Goal: Navigation & Orientation: Find specific page/section

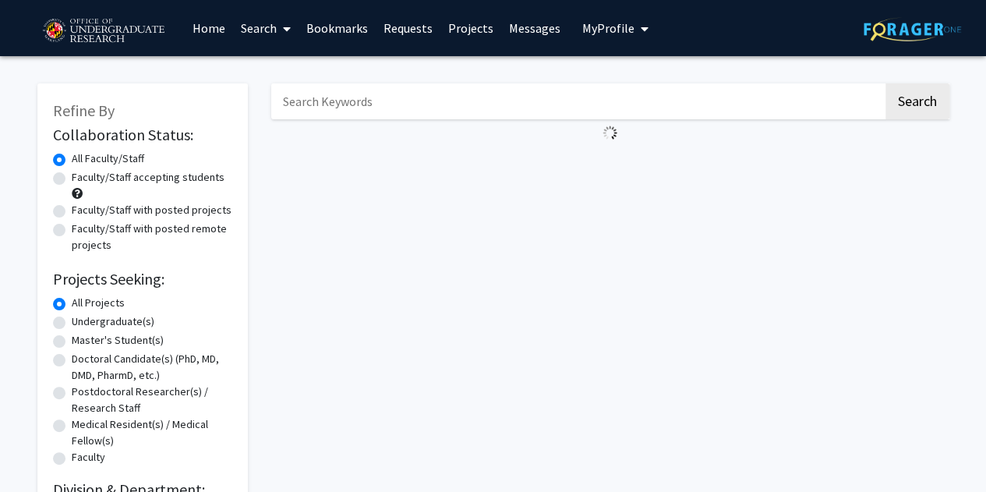
click at [524, 25] on link "Messages" at bounding box center [534, 28] width 67 height 55
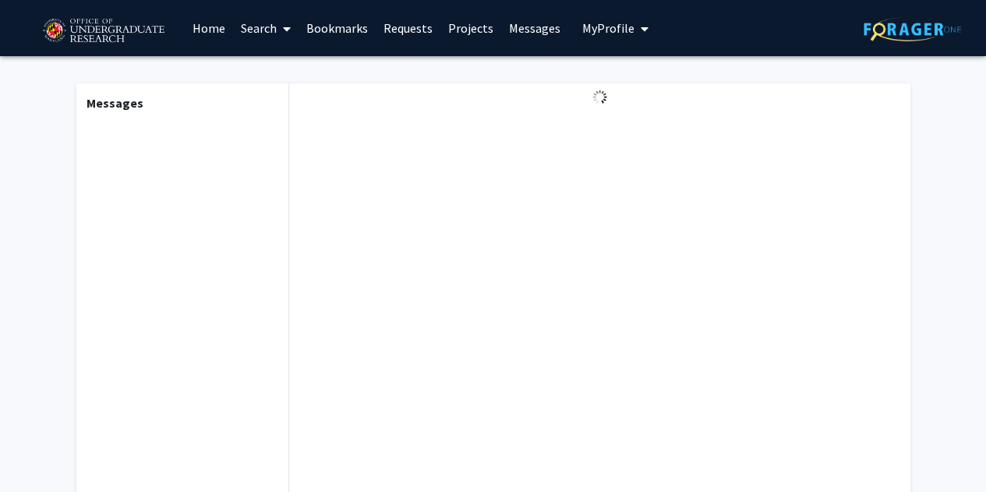
click at [605, 192] on div at bounding box center [599, 287] width 620 height 409
click at [421, 23] on link "Requests" at bounding box center [408, 28] width 65 height 55
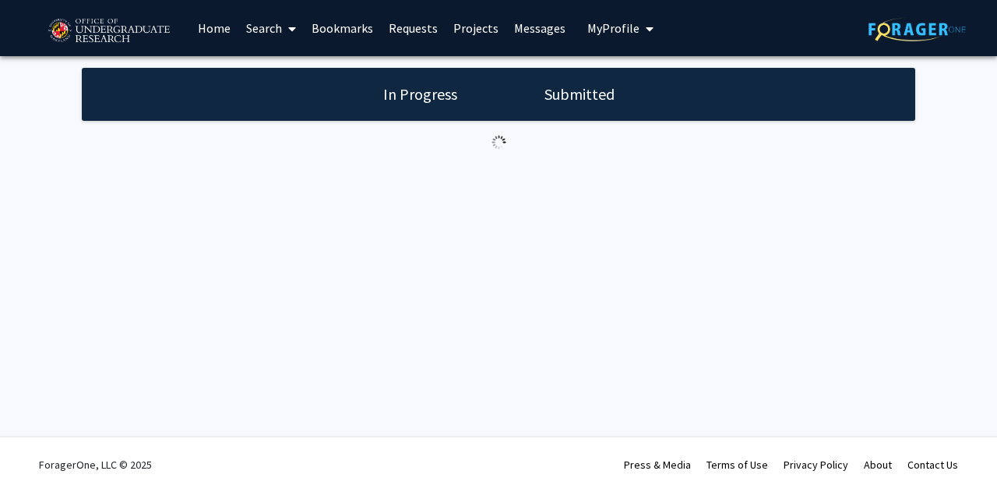
click at [474, 23] on link "Projects" at bounding box center [476, 28] width 61 height 55
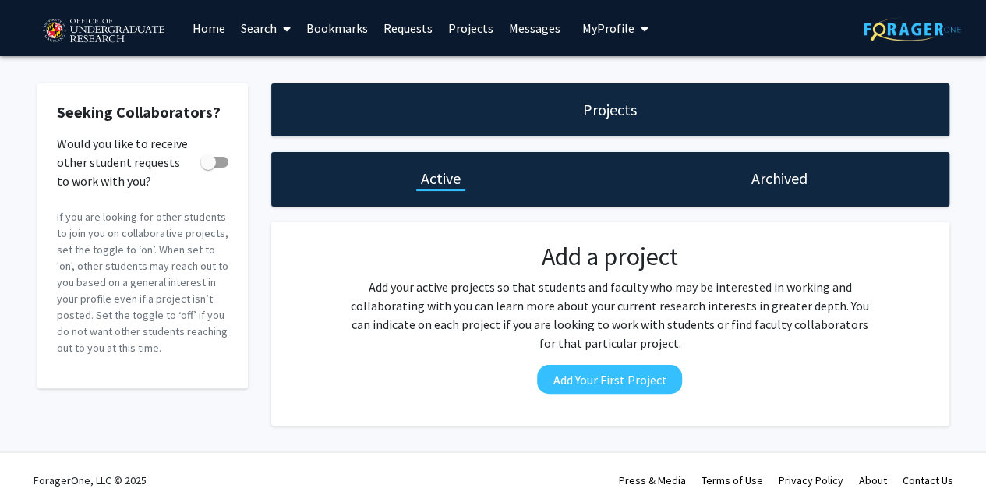
click at [503, 23] on link "Messages" at bounding box center [534, 28] width 67 height 55
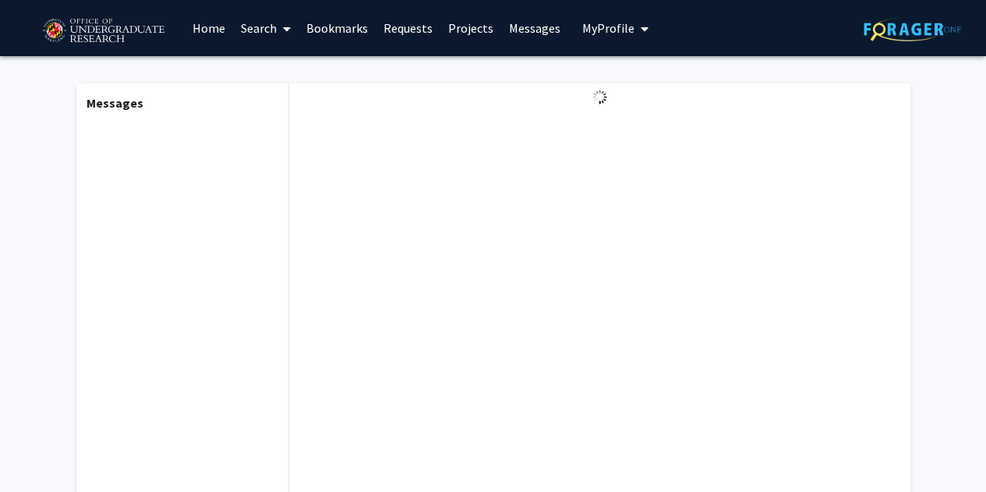
click at [735, 62] on div "Messages Type a message Send" at bounding box center [493, 360] width 857 height 608
